Goal: Use online tool/utility: Utilize a website feature to perform a specific function

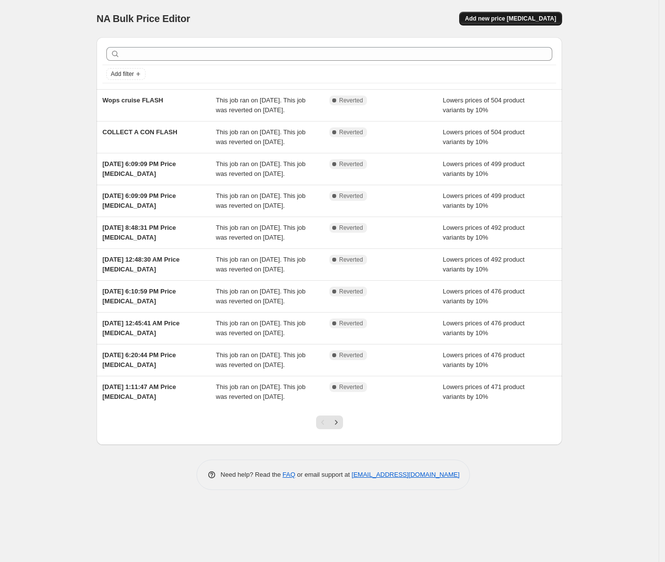
click at [530, 21] on span "Add new price [MEDICAL_DATA]" at bounding box center [510, 19] width 91 height 8
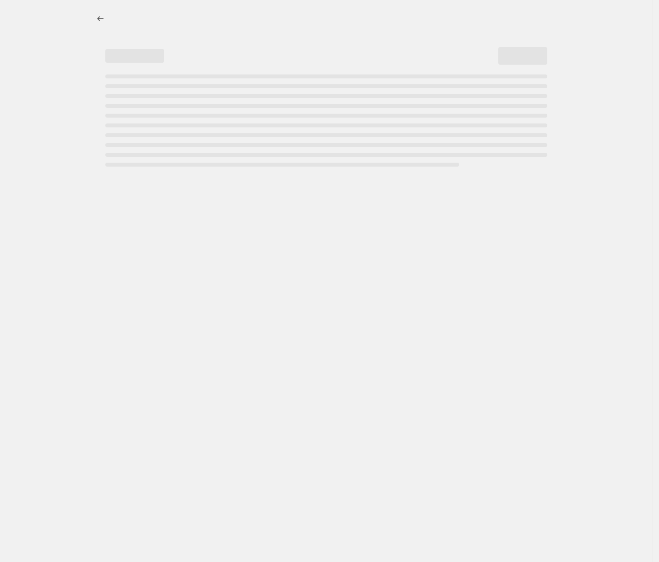
select select "percentage"
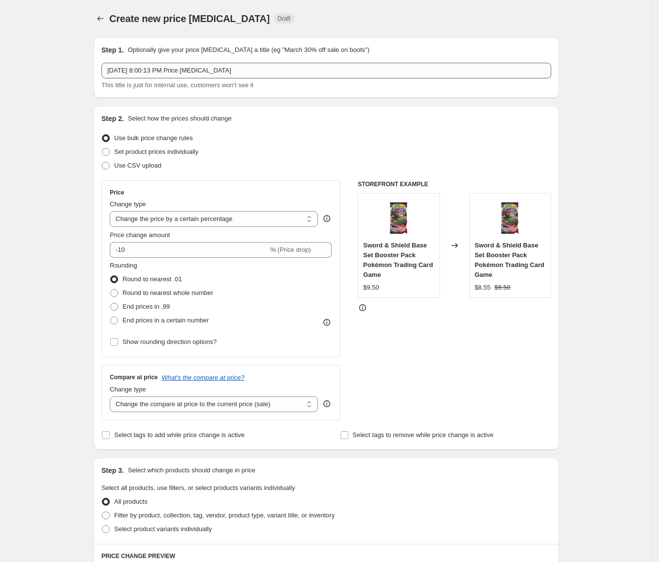
drag, startPoint x: 278, startPoint y: 61, endPoint x: 241, endPoint y: 63, distance: 36.8
click at [241, 63] on div "Step 1. Optionally give your price [MEDICAL_DATA] a title (eg "March 30% off sa…" at bounding box center [326, 67] width 450 height 45
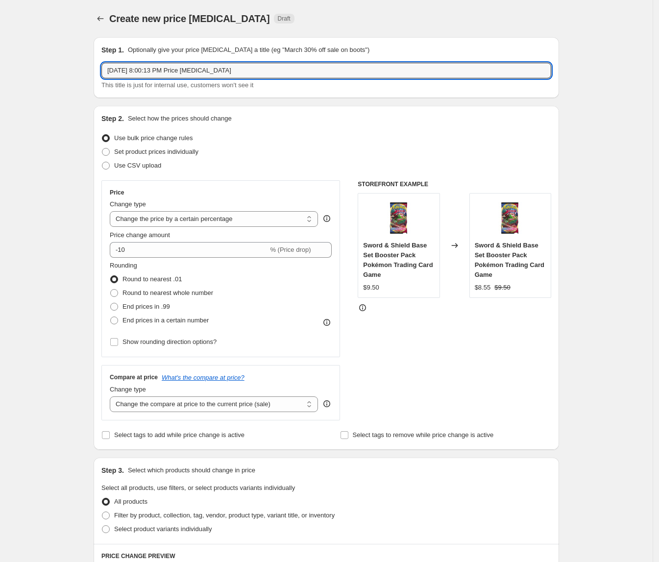
drag, startPoint x: 249, startPoint y: 69, endPoint x: -22, endPoint y: 67, distance: 270.7
click at [0, 67] on html "Home Settings Plans Skip to content Create new price [MEDICAL_DATA]. This page …" at bounding box center [329, 281] width 659 height 562
type input "b"
type input "A"
drag, startPoint x: 216, startPoint y: 68, endPoint x: 27, endPoint y: 66, distance: 188.3
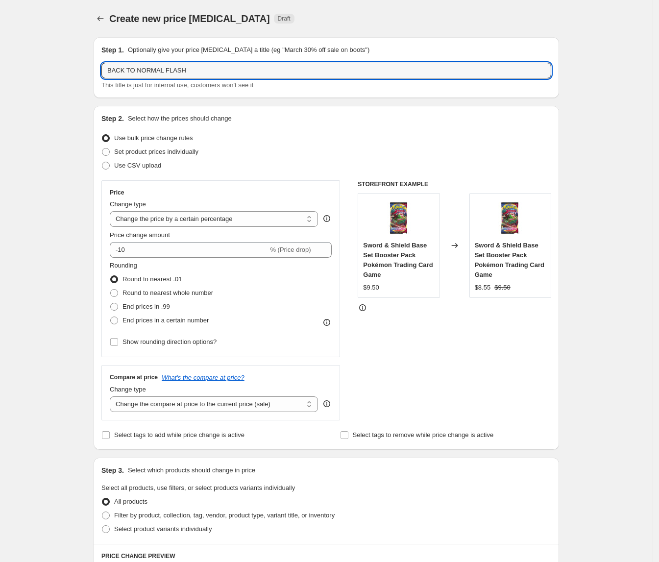
click at [27, 66] on div "Create new price [MEDICAL_DATA]. This page is ready Create new price [MEDICAL_D…" at bounding box center [326, 496] width 653 height 993
type input "BACK TO NORMAL FLASH"
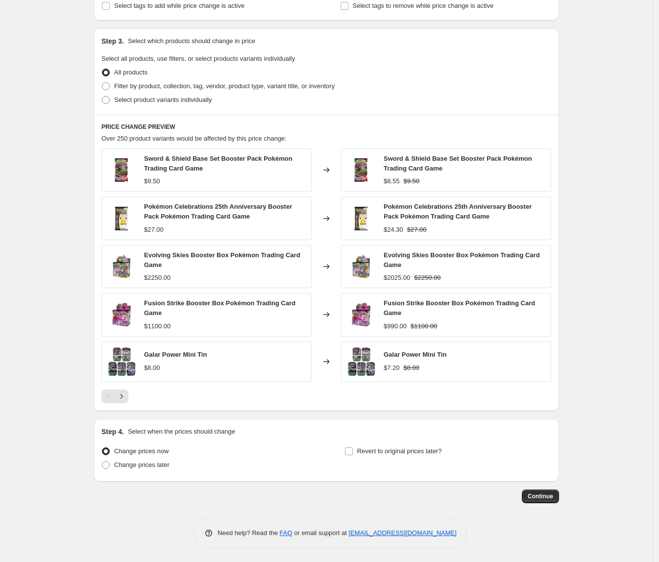
scroll to position [432, 0]
click at [361, 451] on span "Revert to original prices later?" at bounding box center [399, 450] width 85 height 7
click at [353, 451] on input "Revert to original prices later?" at bounding box center [349, 451] width 8 height 8
checkbox input "true"
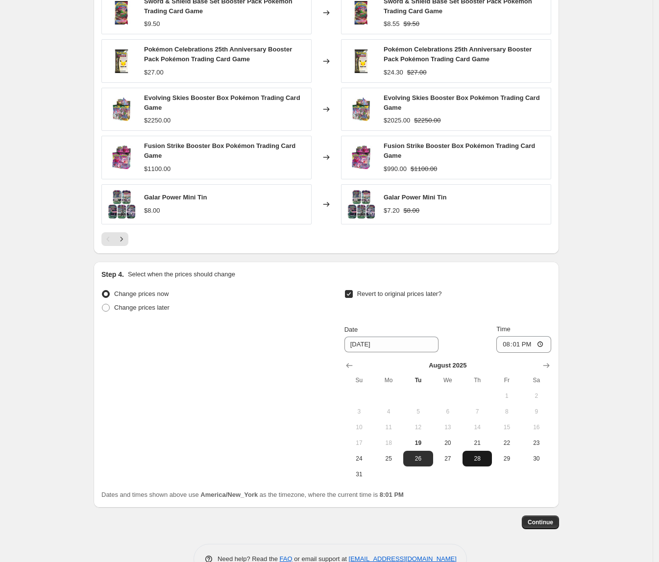
scroll to position [616, 0]
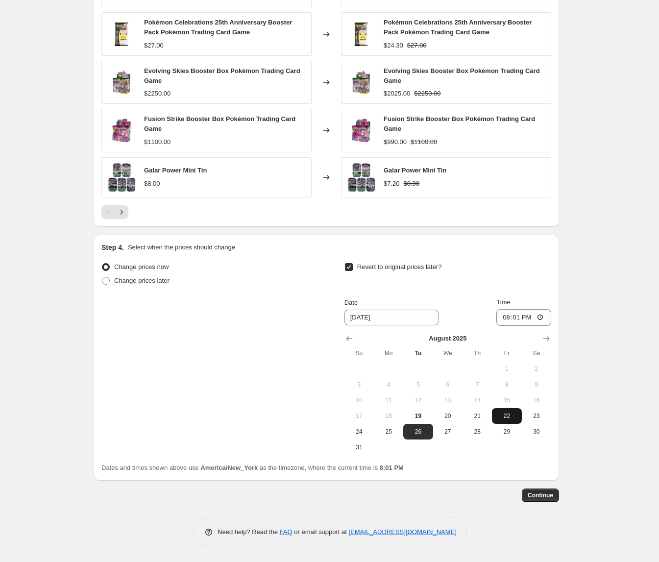
click at [506, 412] on span "22" at bounding box center [507, 416] width 22 height 8
type input "[DATE]"
click at [501, 318] on input "20:01" at bounding box center [524, 317] width 55 height 17
type input "00:00"
click at [234, 388] on div "Change prices now Change prices later Revert to original prices later? Date [DA…" at bounding box center [326, 357] width 450 height 195
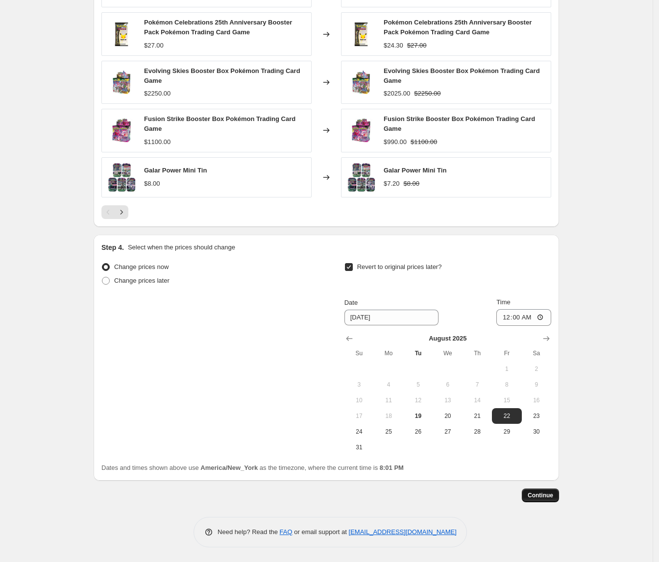
click at [544, 496] on span "Continue" at bounding box center [540, 496] width 25 height 8
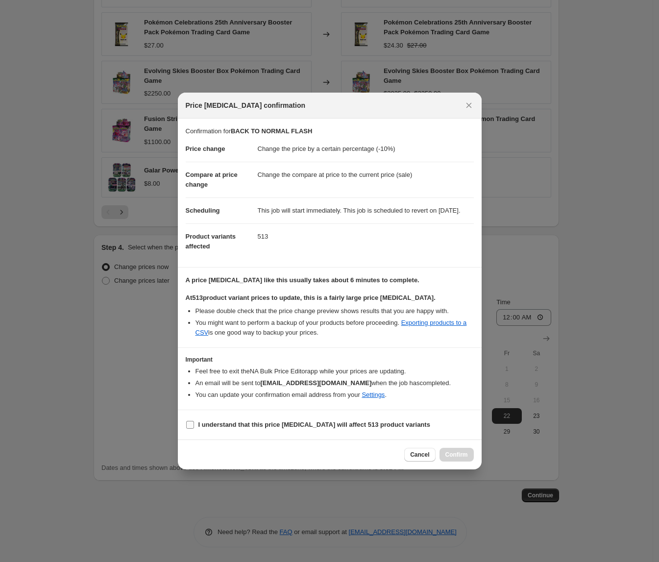
click at [234, 428] on b "I understand that this price [MEDICAL_DATA] will affect 513 product variants" at bounding box center [315, 424] width 232 height 7
click at [194, 428] on input "I understand that this price [MEDICAL_DATA] will affect 513 product variants" at bounding box center [190, 425] width 8 height 8
checkbox input "true"
click at [462, 462] on button "Confirm" at bounding box center [457, 455] width 34 height 14
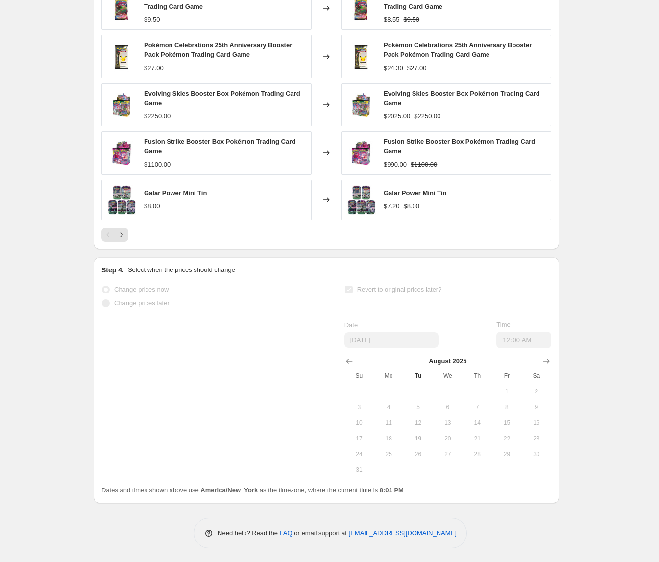
scroll to position [665, 0]
